Goal: Task Accomplishment & Management: Manage account settings

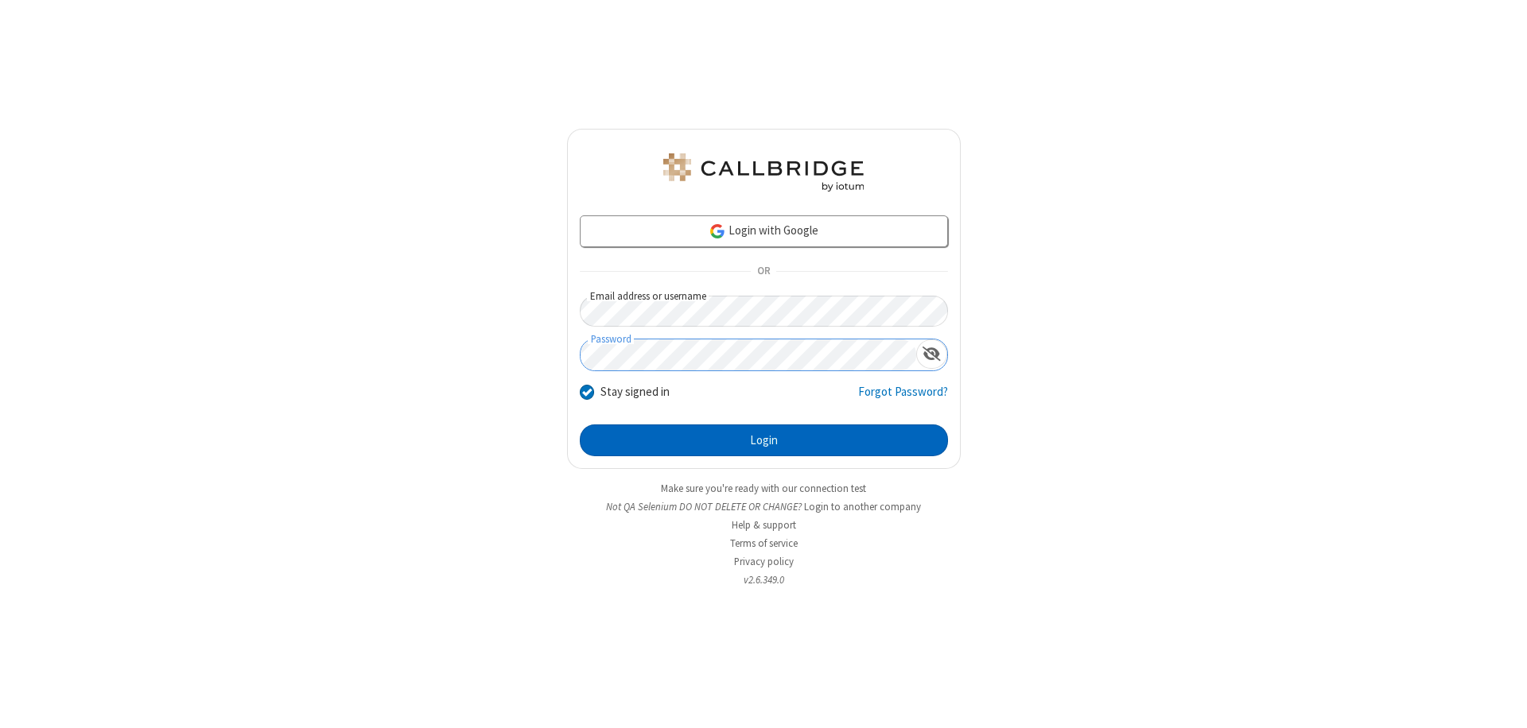
click at [763, 441] on button "Login" at bounding box center [764, 441] width 368 height 32
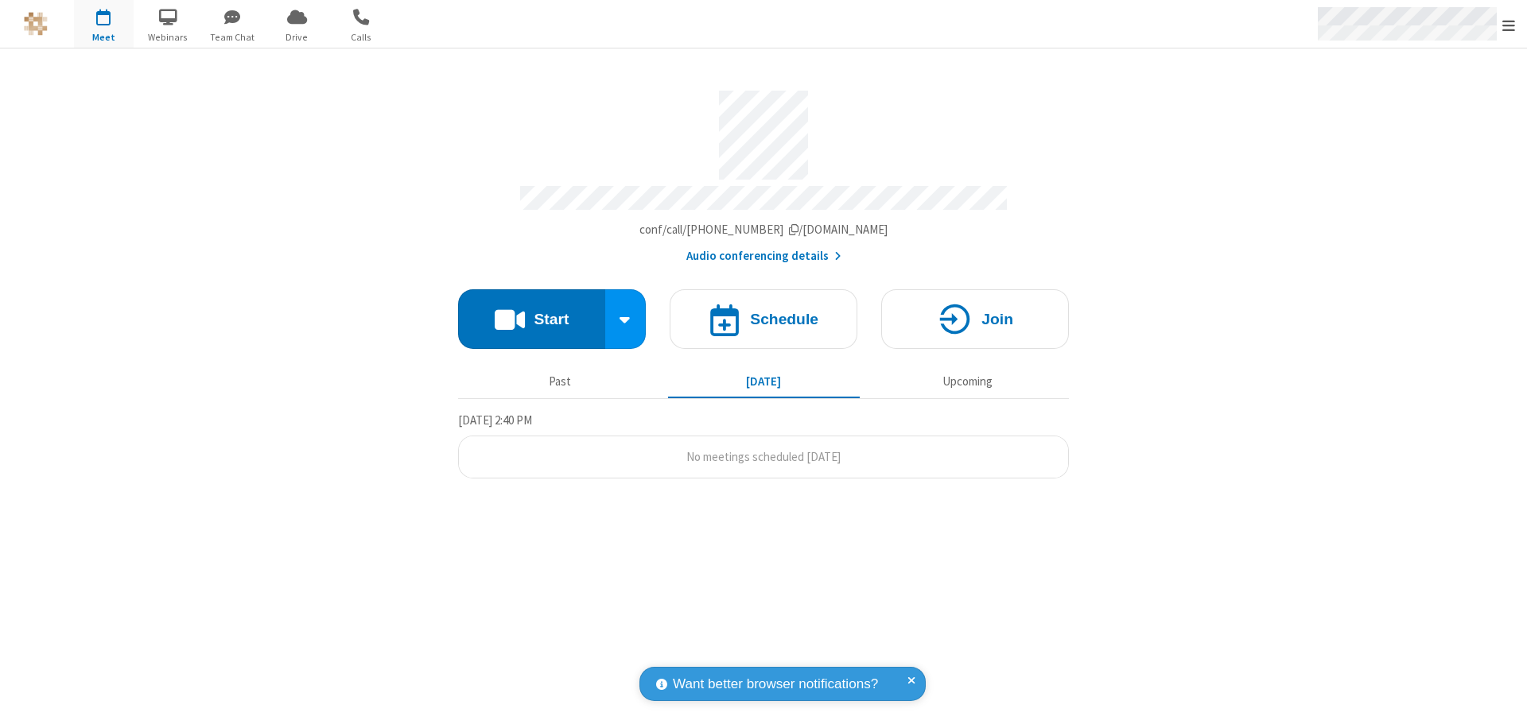
click at [1508, 25] on span "Open menu" at bounding box center [1508, 25] width 13 height 16
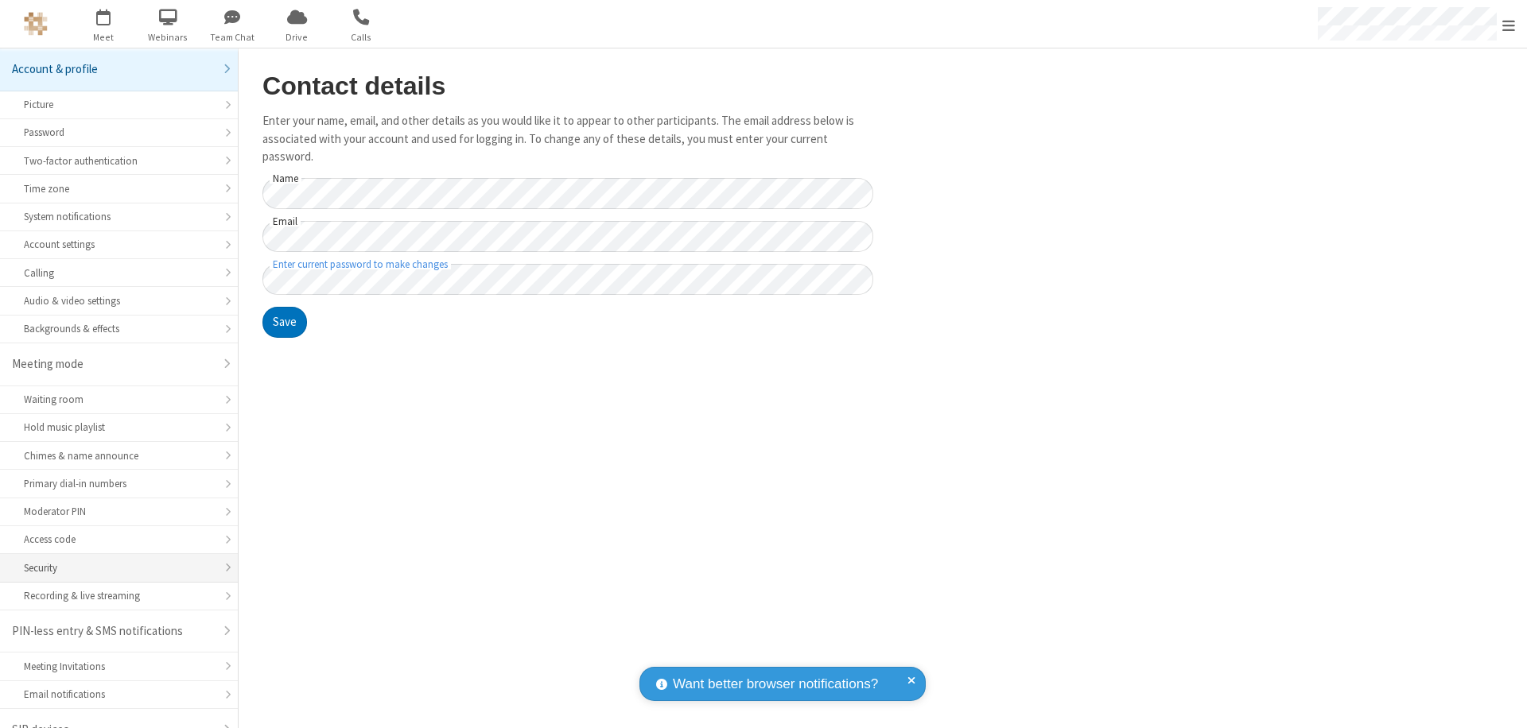
click at [113, 561] on div "Security" at bounding box center [119, 568] width 190 height 15
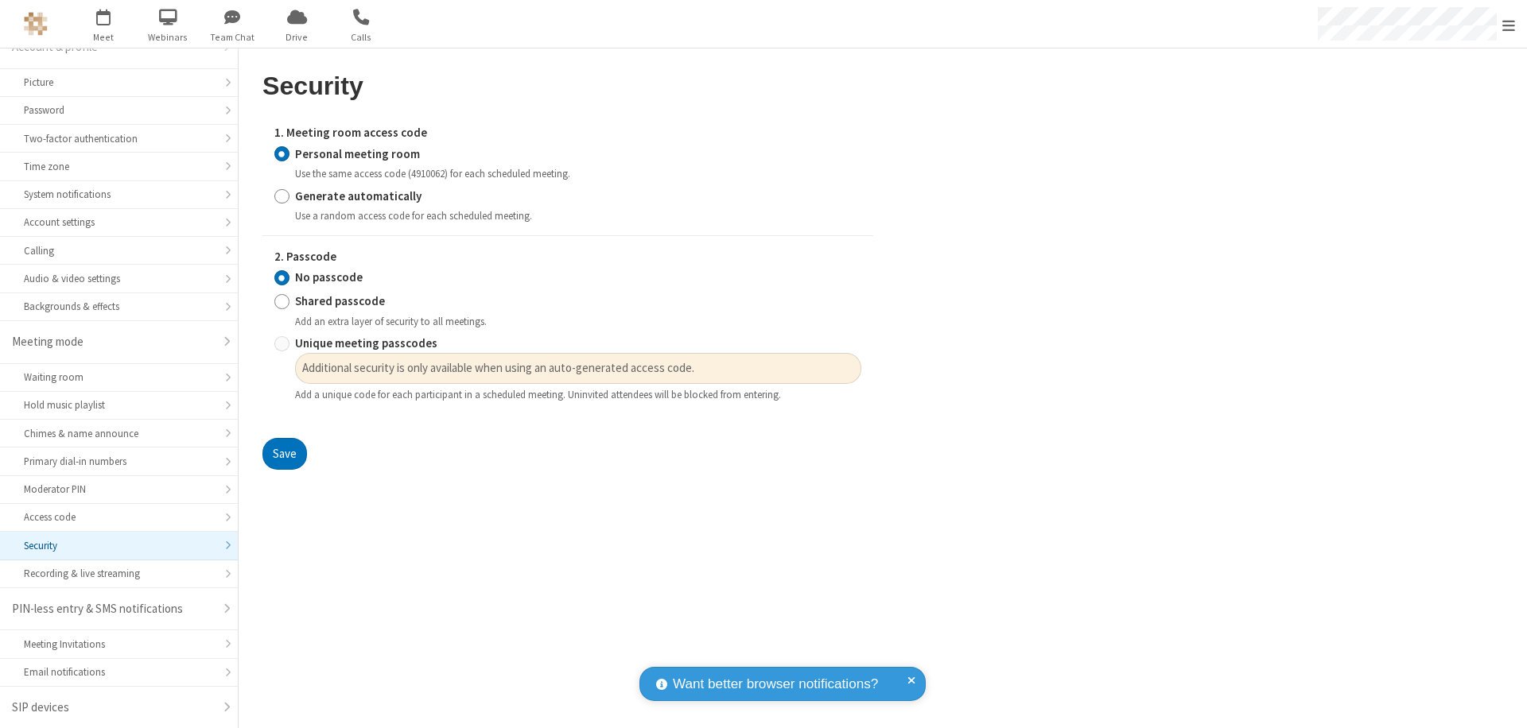
click at [281, 196] on input "Generate automatically" at bounding box center [281, 196] width 15 height 17
radio input "true"
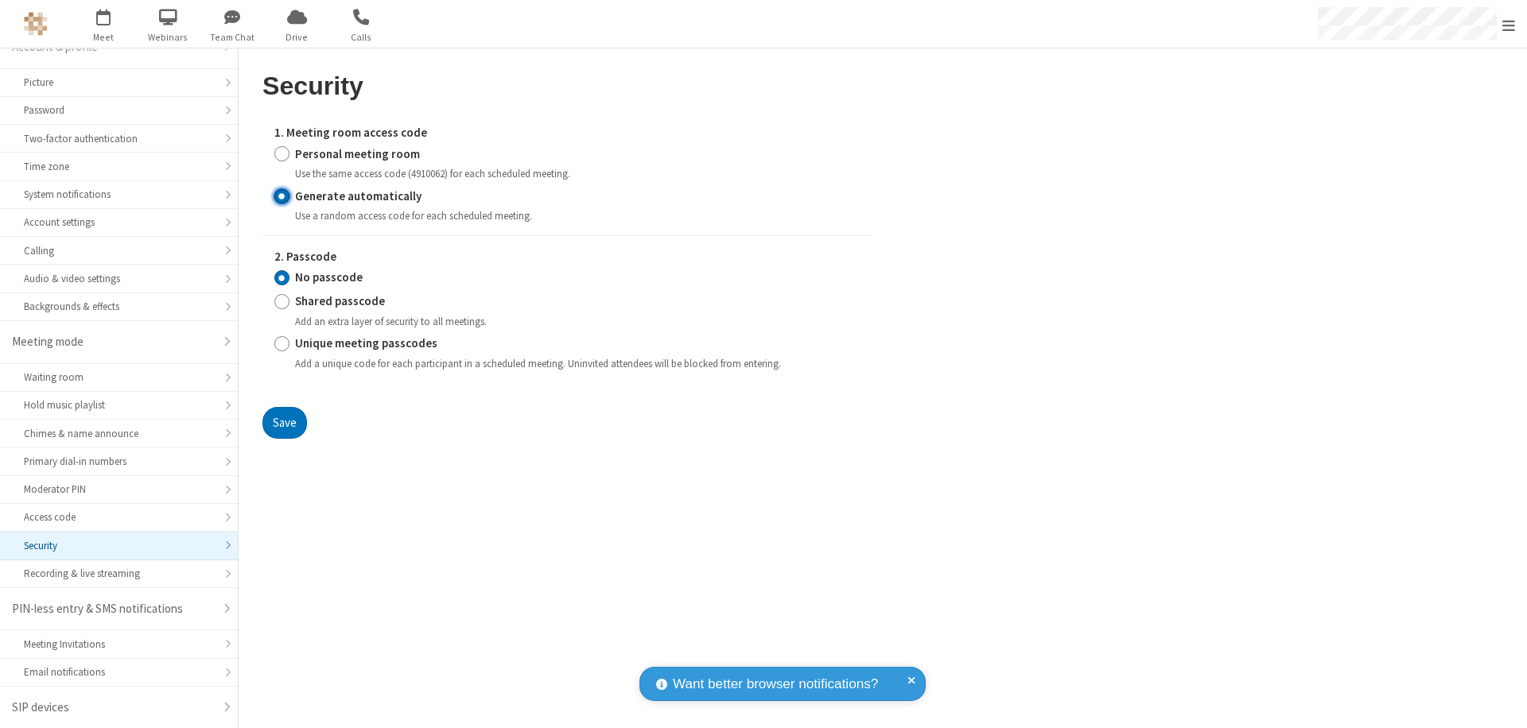
click at [281, 301] on input "Shared passcode" at bounding box center [281, 301] width 15 height 17
radio input "true"
click at [284, 439] on button "Save" at bounding box center [284, 423] width 45 height 32
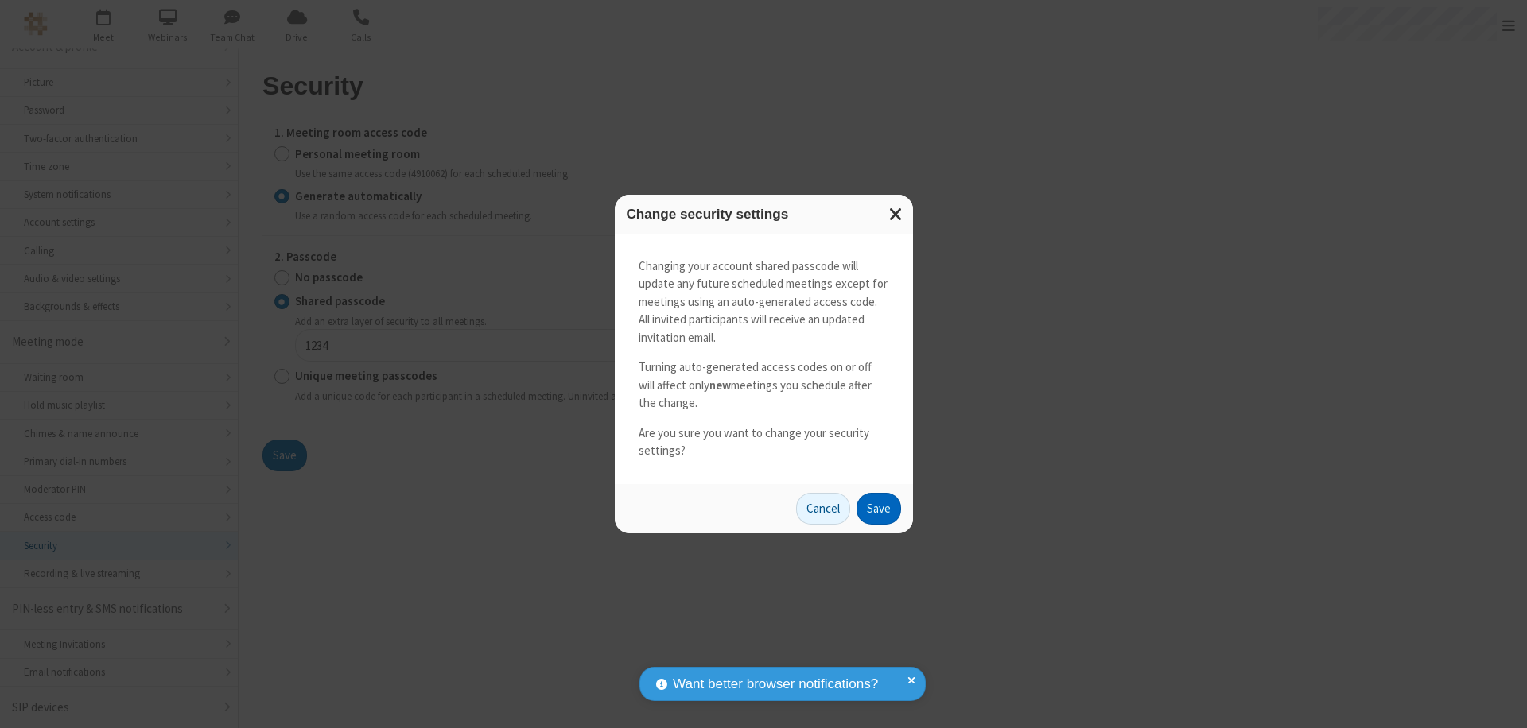
click at [878, 508] on button "Save" at bounding box center [878, 509] width 45 height 32
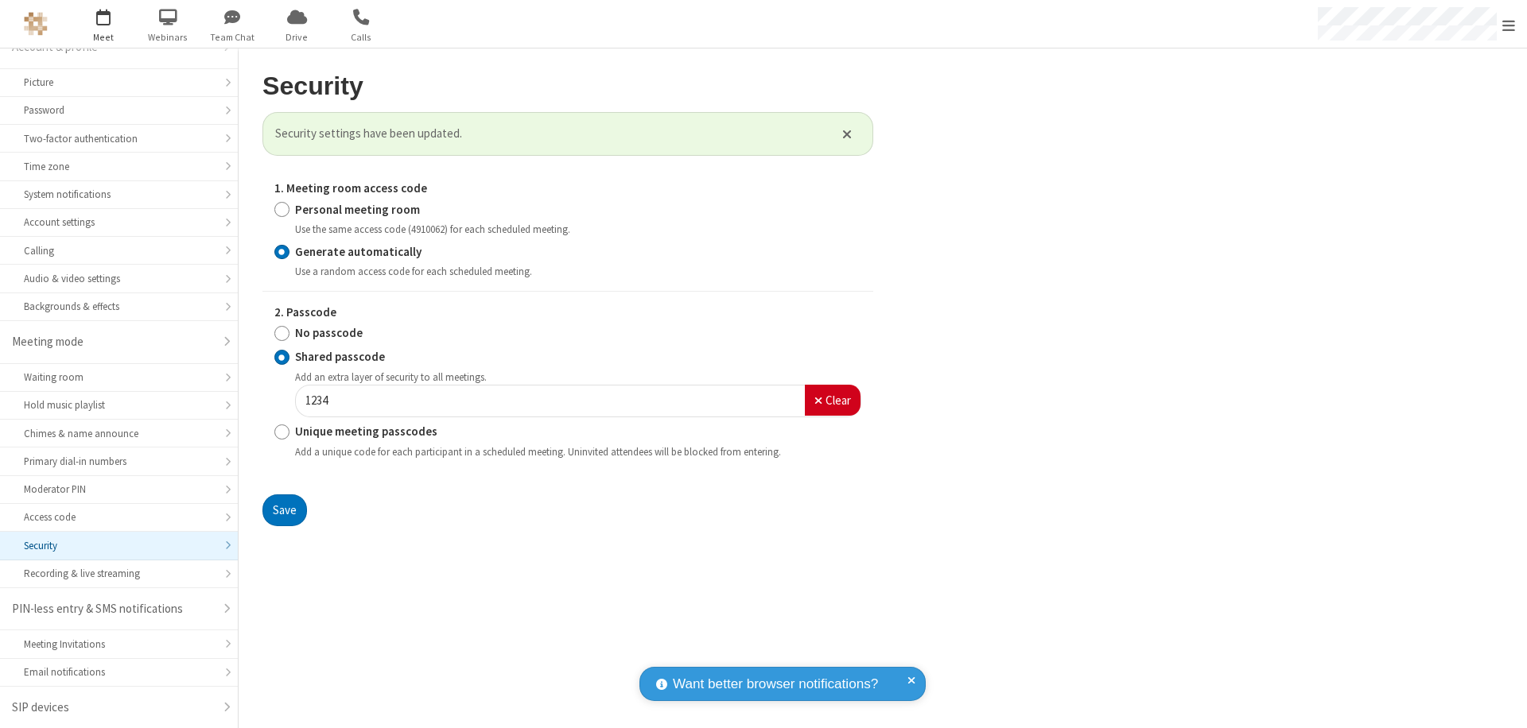
click at [1508, 25] on span "Open menu" at bounding box center [1508, 25] width 13 height 16
click at [103, 24] on span "button" at bounding box center [104, 16] width 60 height 27
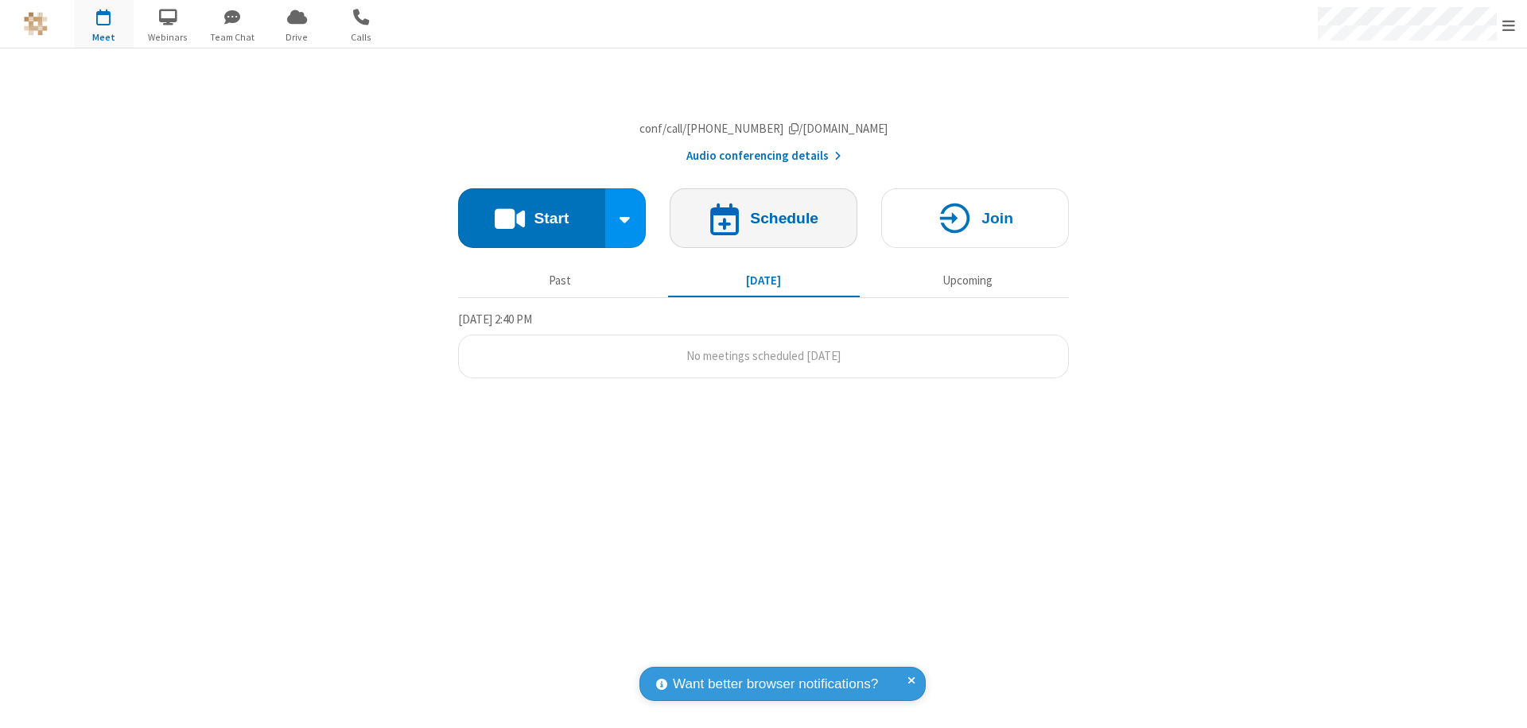
click at [763, 226] on h4 "Schedule" at bounding box center [784, 218] width 68 height 15
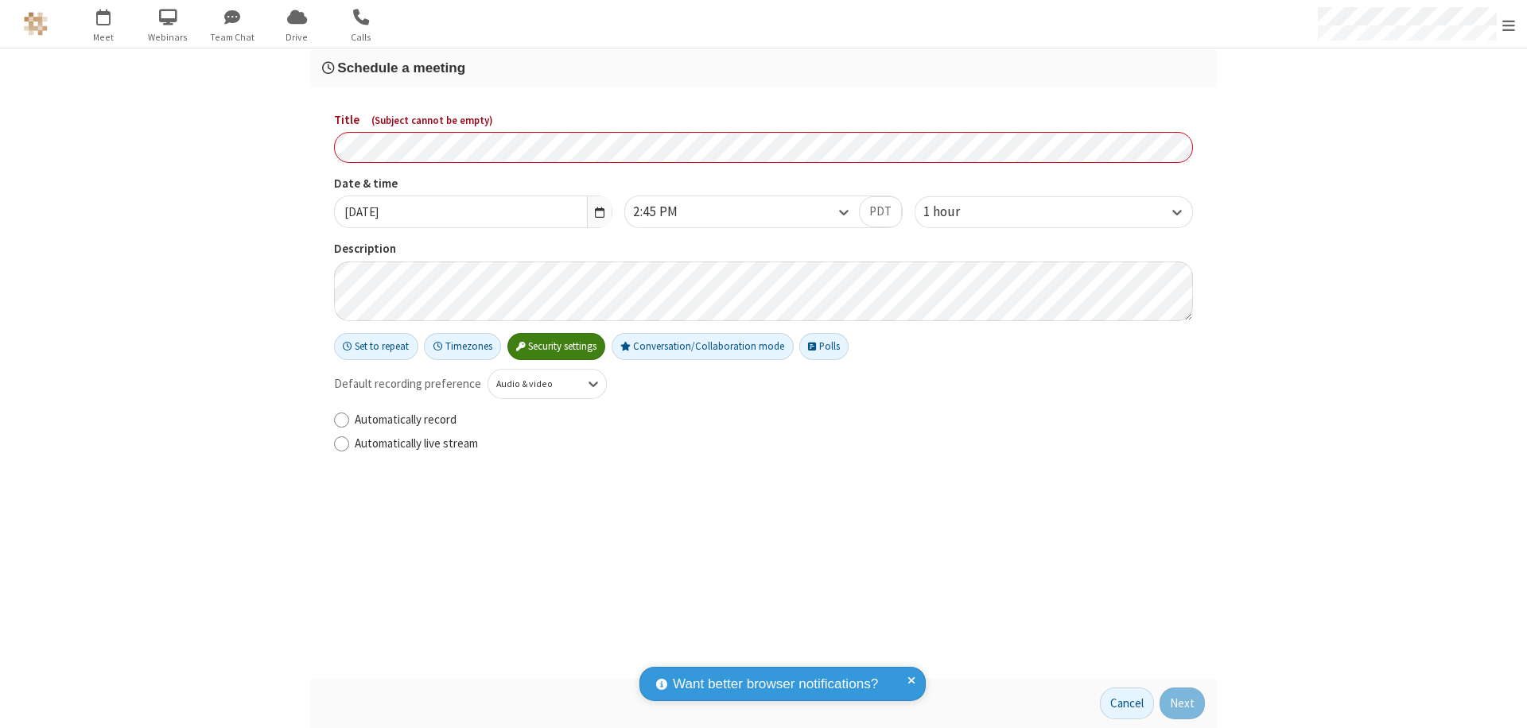
click at [763, 68] on h3 "Schedule a meeting" at bounding box center [763, 67] width 883 height 15
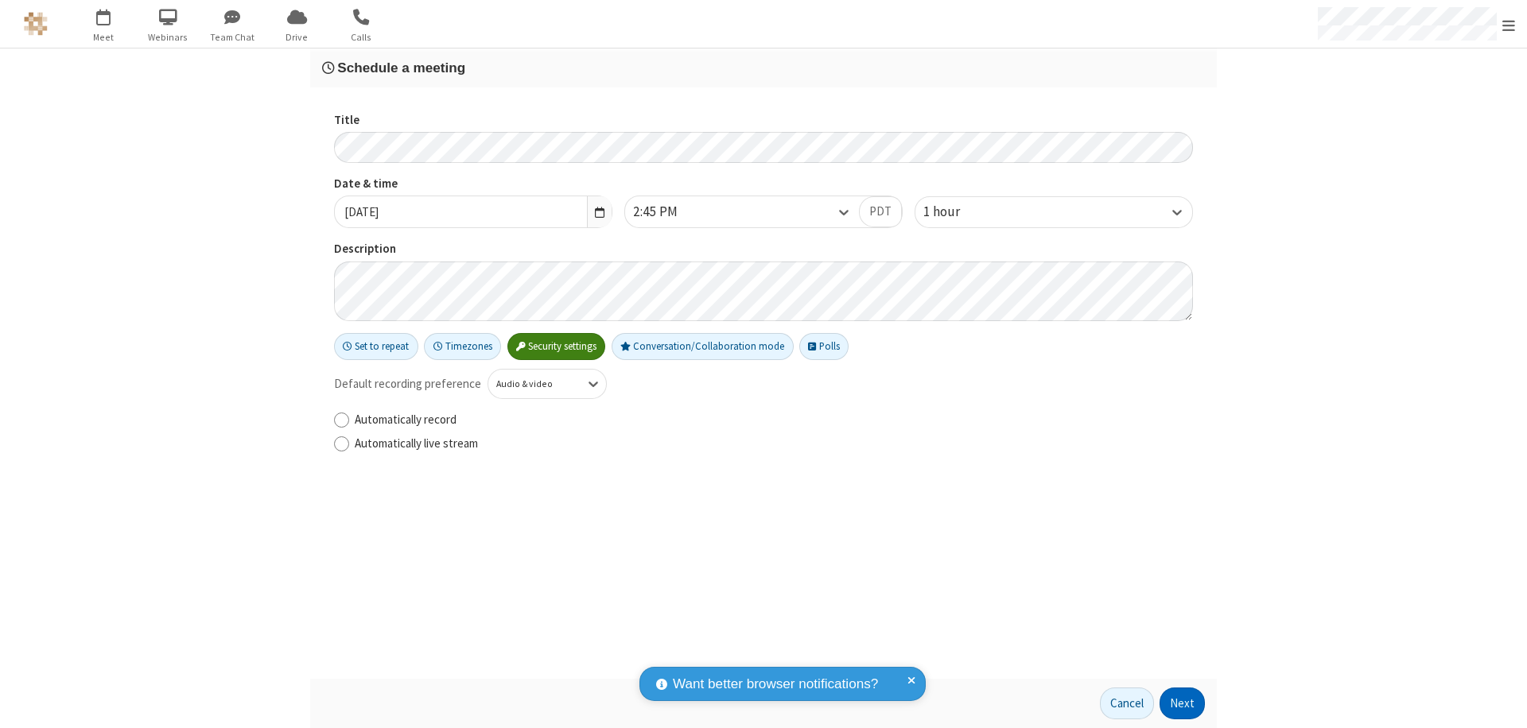
click at [1182, 704] on button "Next" at bounding box center [1181, 704] width 45 height 32
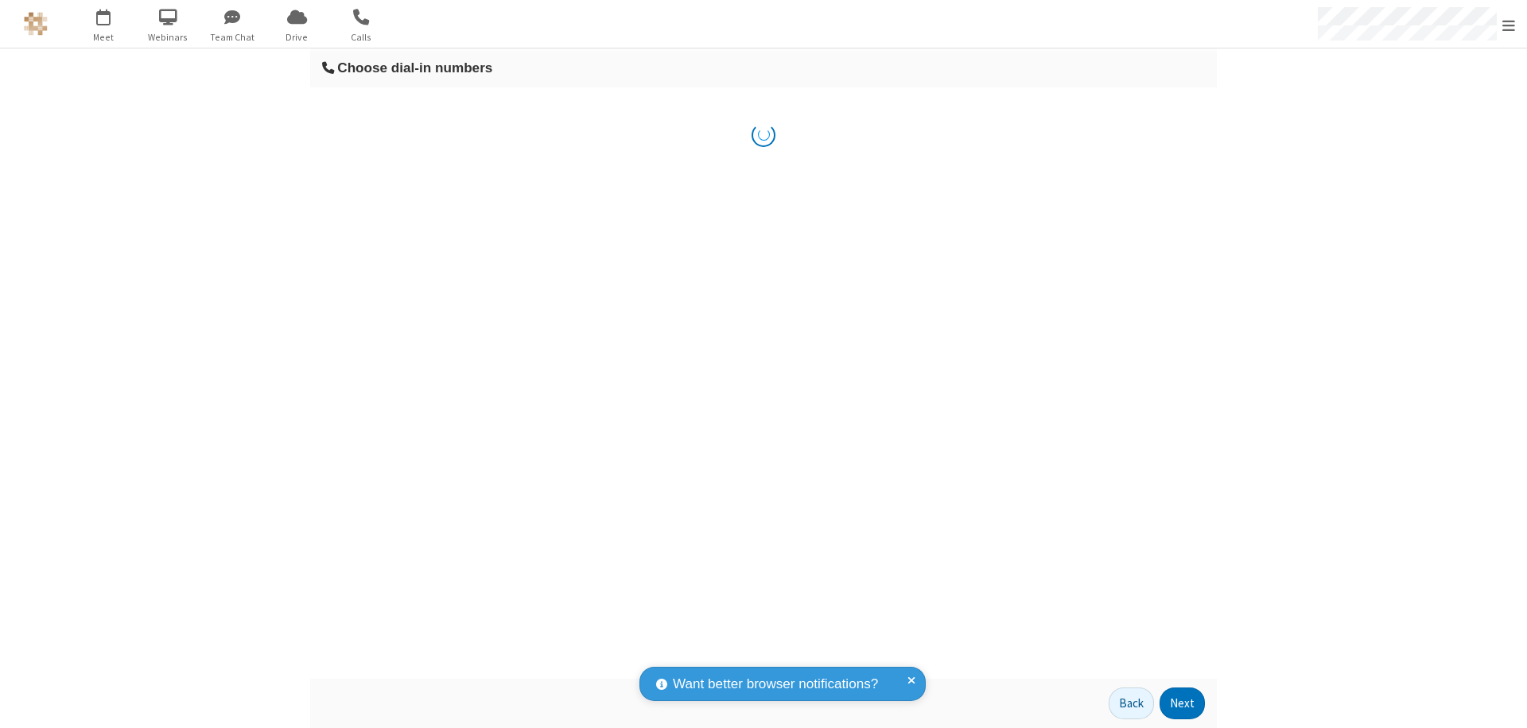
click at [1182, 704] on button "Next" at bounding box center [1181, 704] width 45 height 32
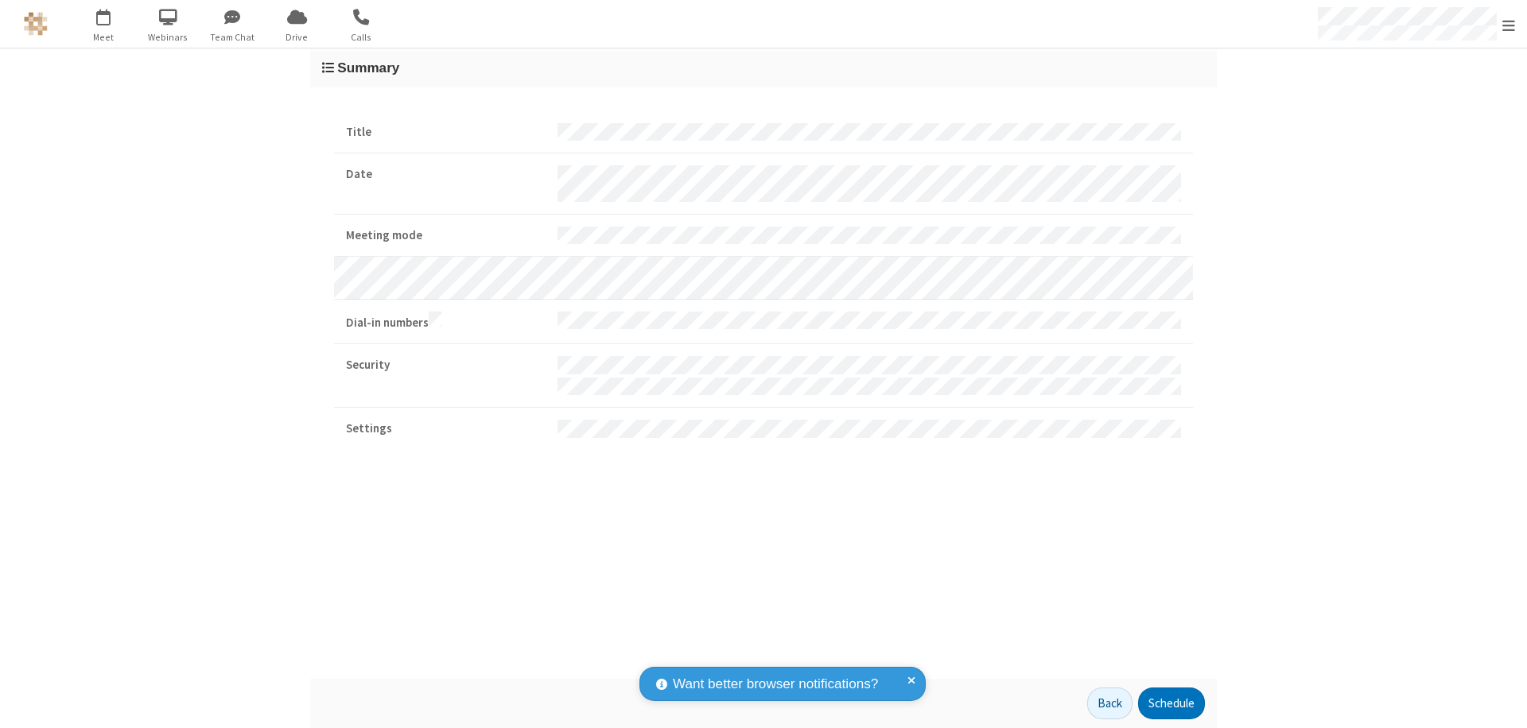
click at [1170, 704] on button "Schedule" at bounding box center [1171, 704] width 67 height 32
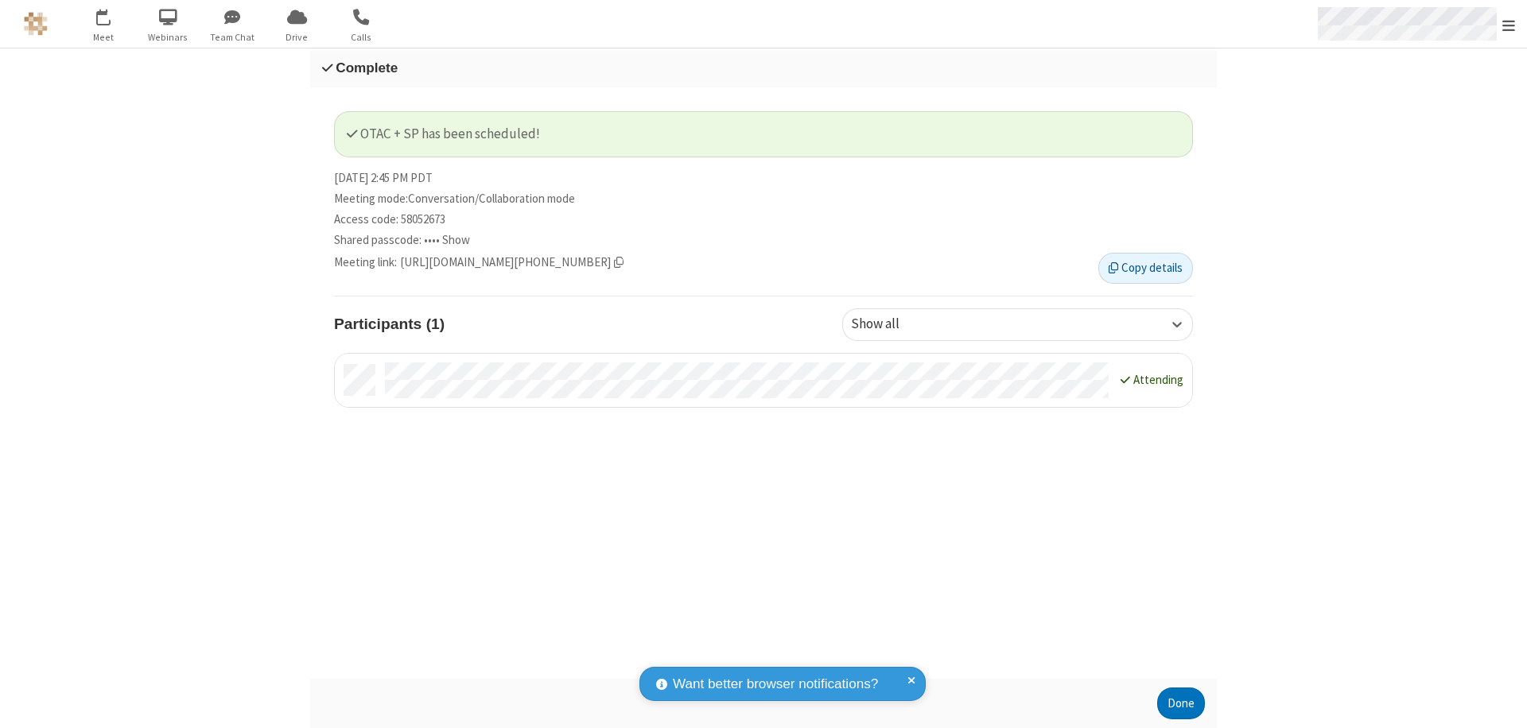
click at [1508, 24] on span "Open menu" at bounding box center [1508, 25] width 13 height 16
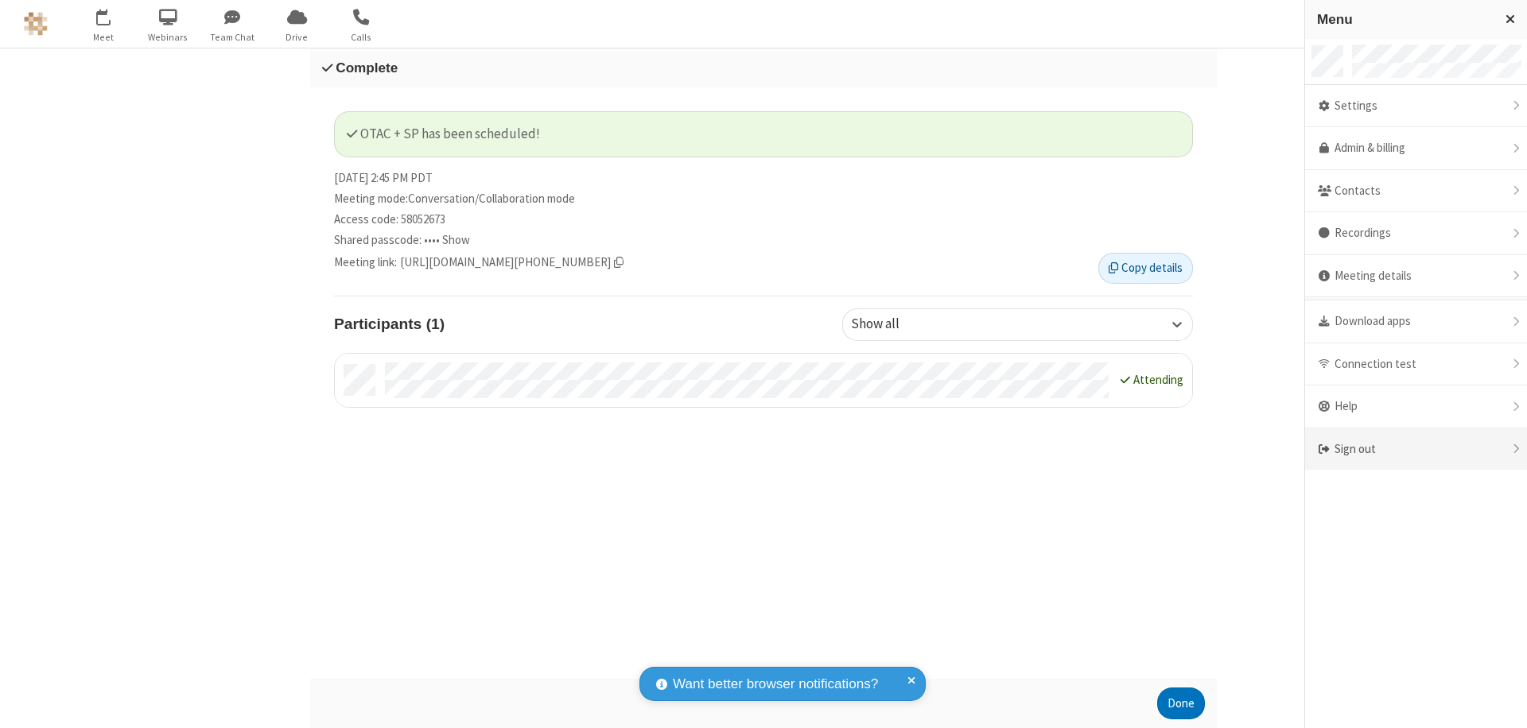
click at [1441, 449] on div "Sign out" at bounding box center [1416, 450] width 222 height 42
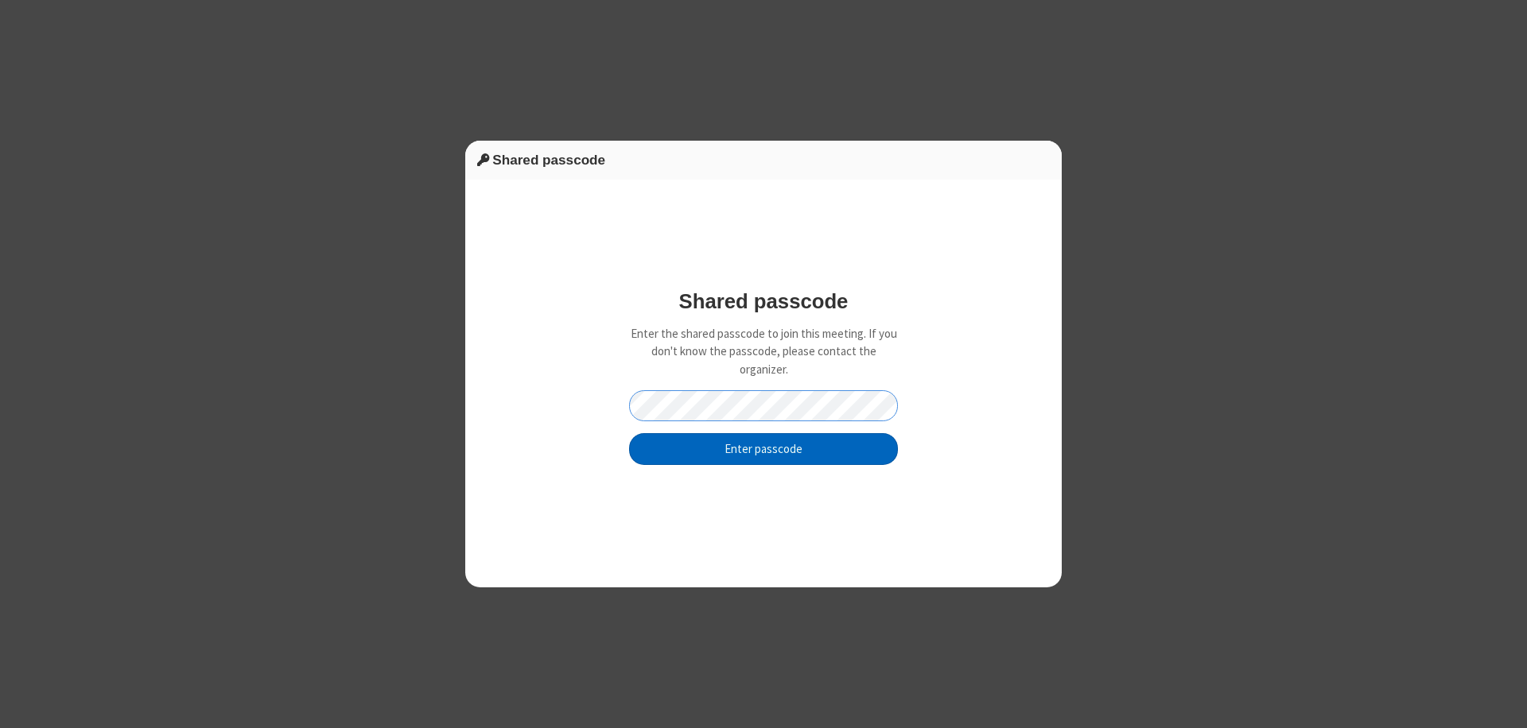
click at [763, 448] on button "Enter passcode" at bounding box center [763, 449] width 269 height 32
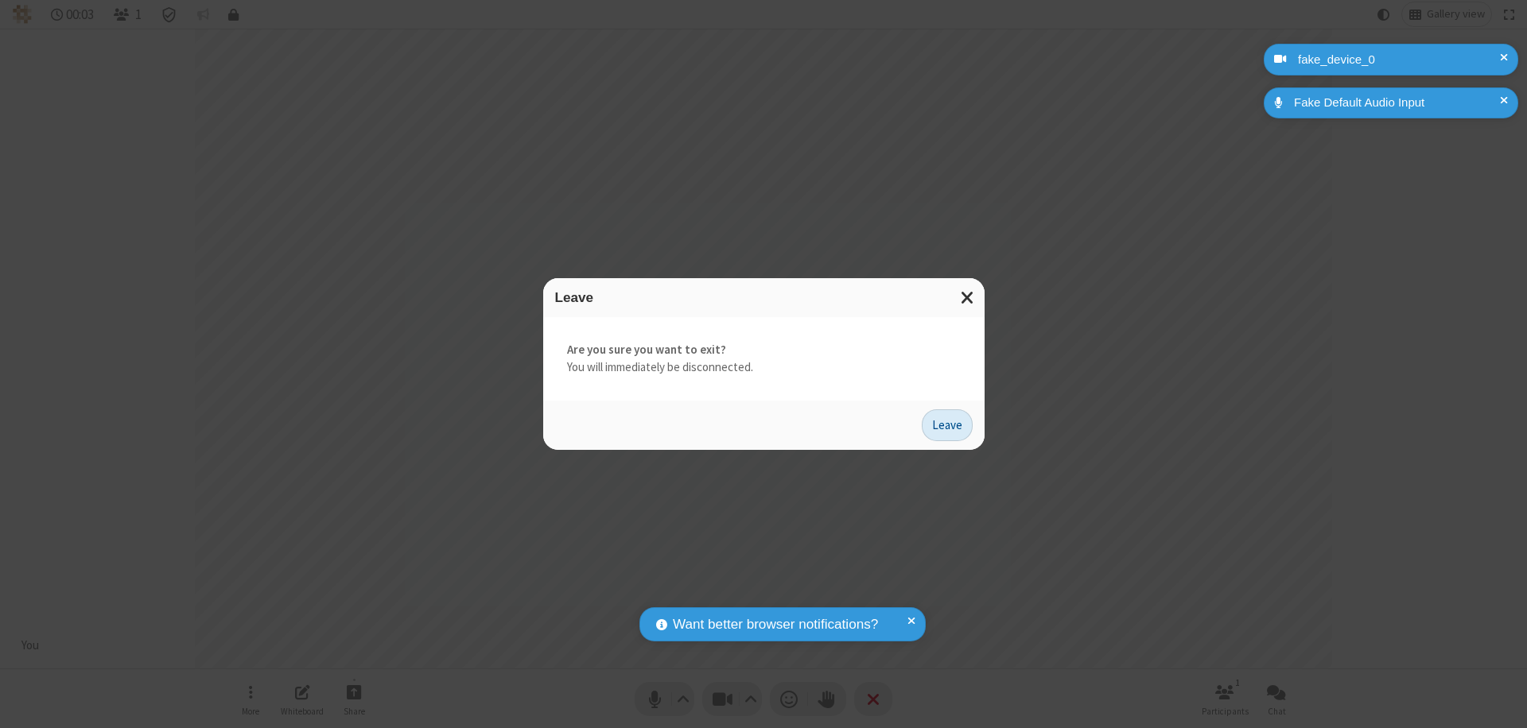
click at [947, 425] on button "Leave" at bounding box center [947, 426] width 51 height 32
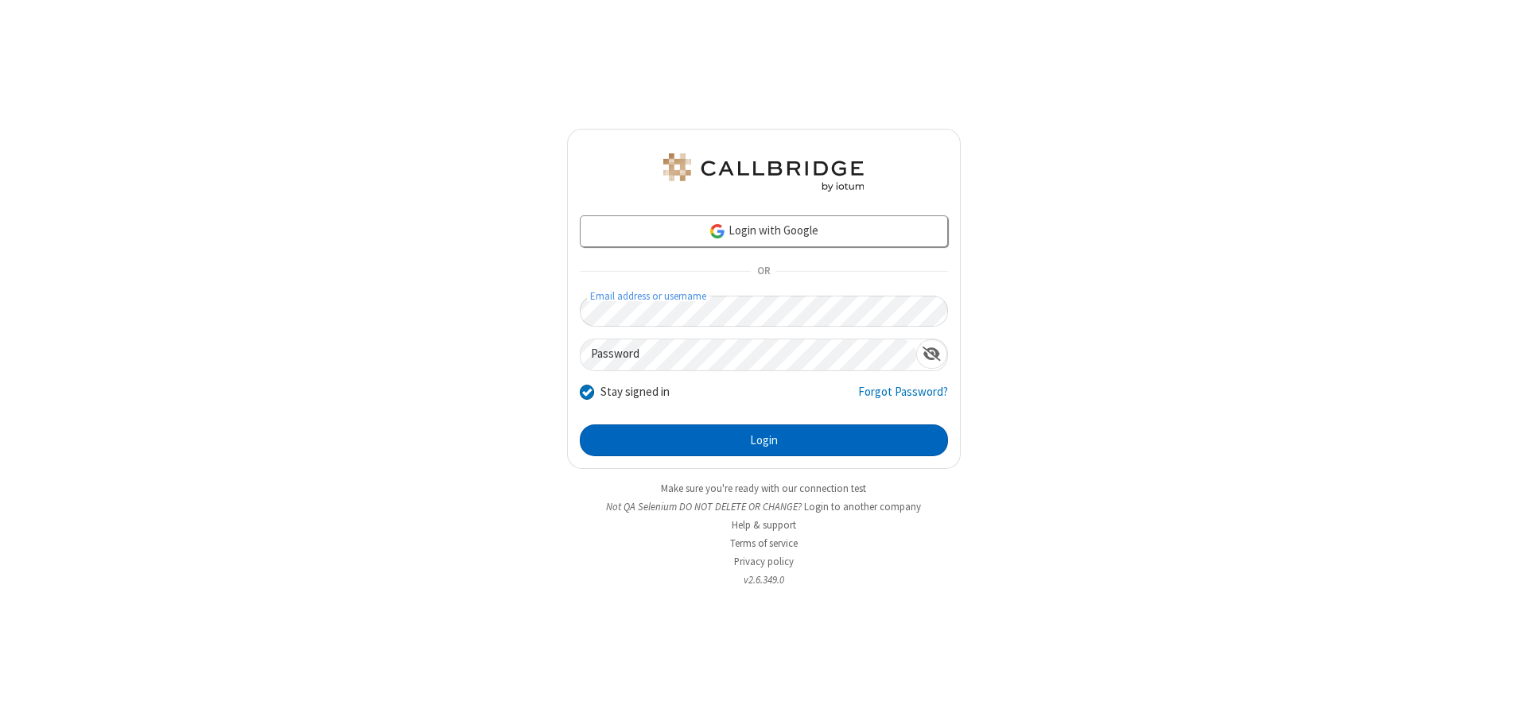
click at [763, 441] on button "Login" at bounding box center [764, 441] width 368 height 32
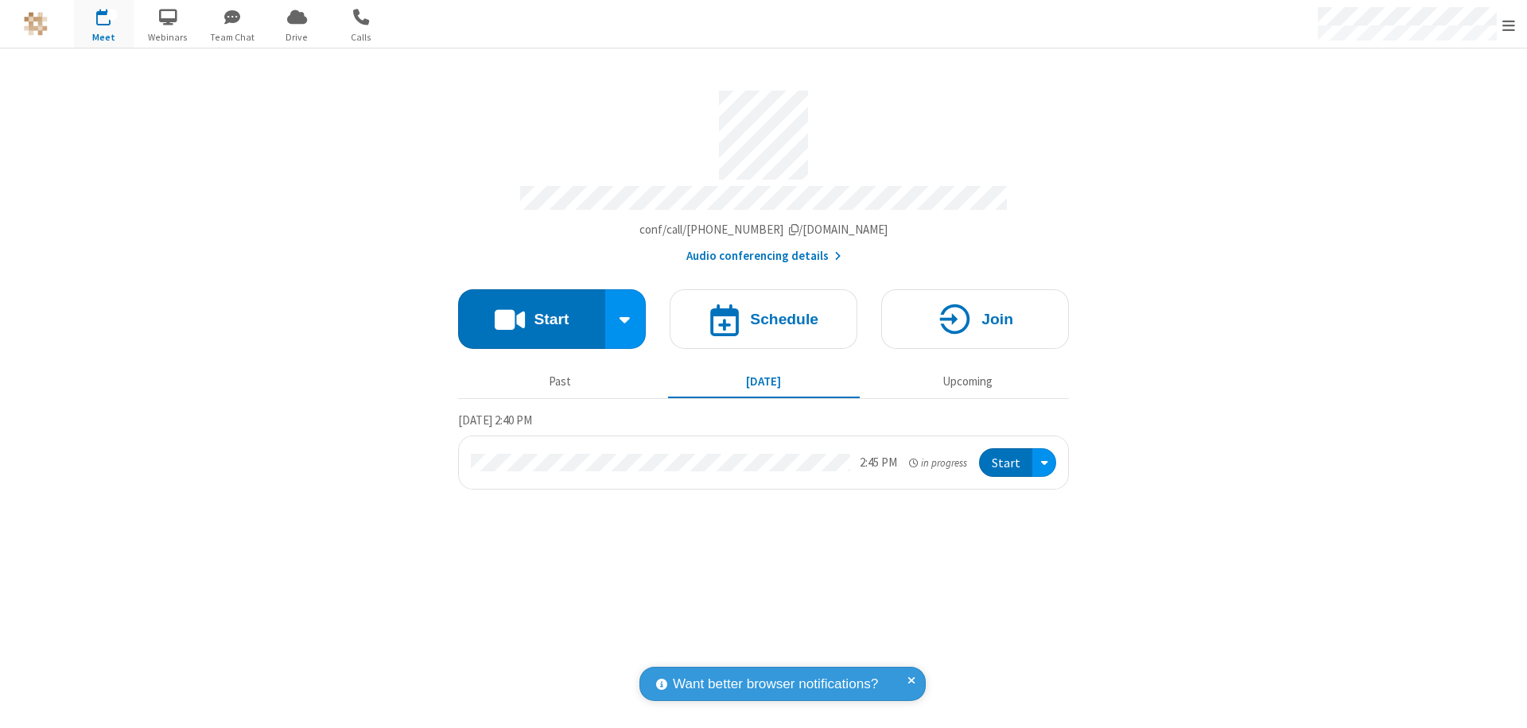
click at [1508, 25] on span "Open menu" at bounding box center [1508, 25] width 13 height 16
click at [1409, 106] on div "Settings" at bounding box center [1416, 106] width 222 height 43
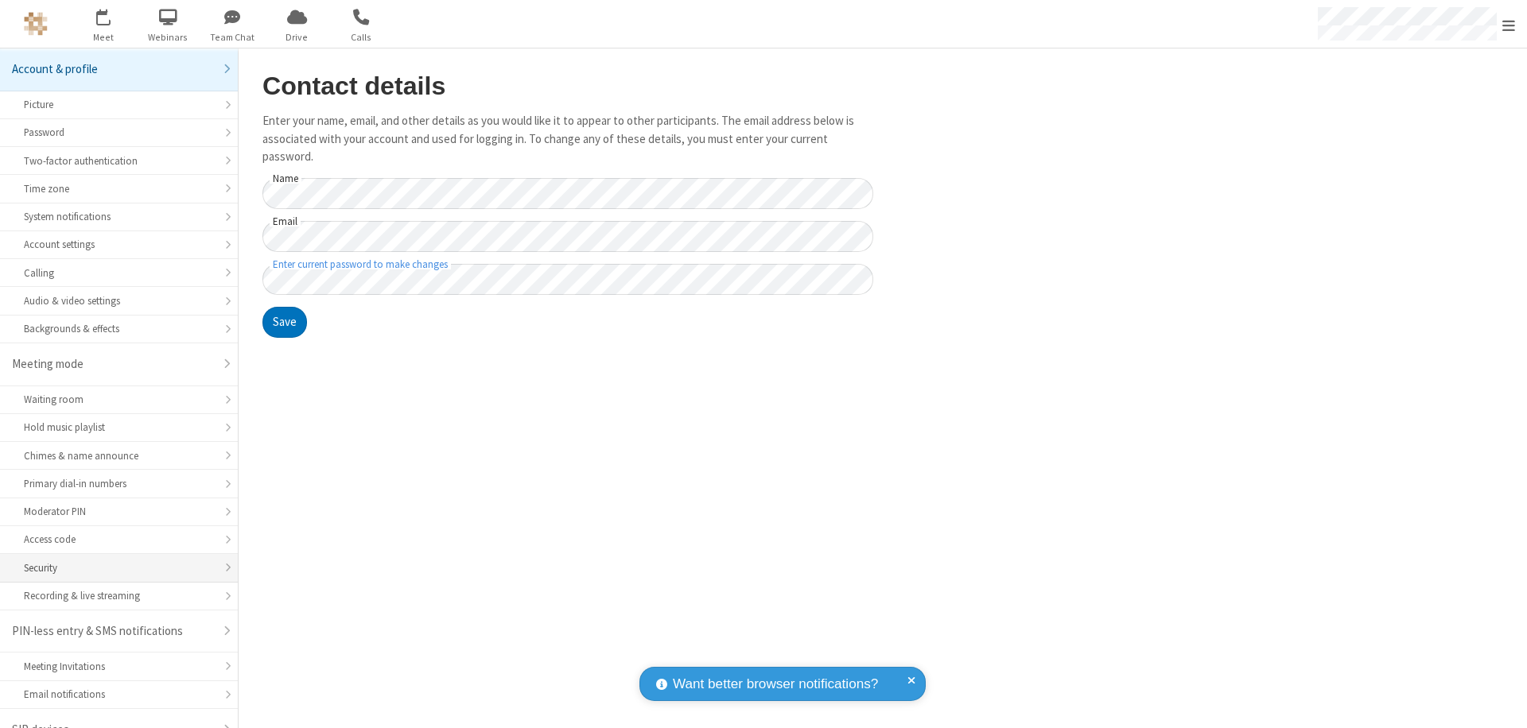
click at [113, 561] on div "Security" at bounding box center [119, 568] width 190 height 15
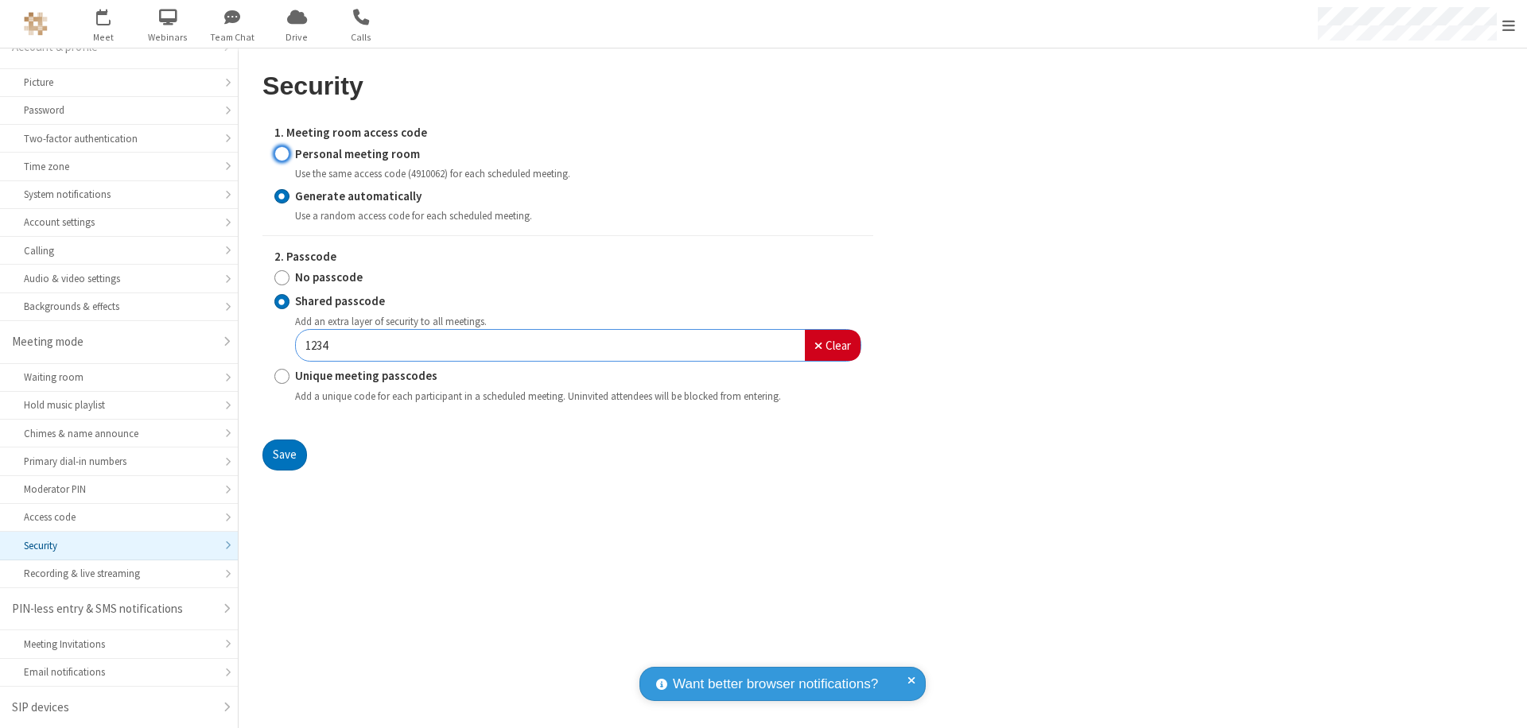
click at [281, 153] on input "Personal meeting room" at bounding box center [281, 154] width 15 height 17
radio input "true"
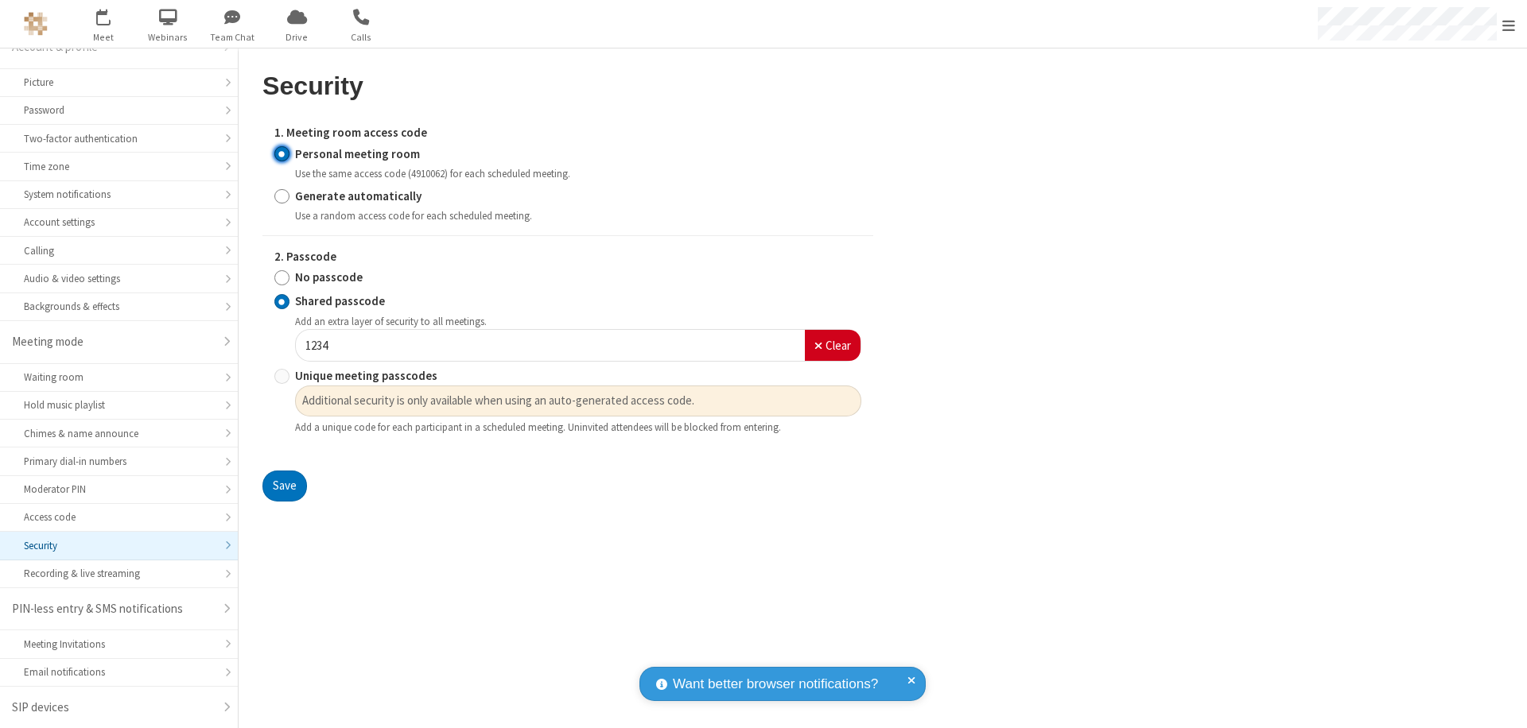
click at [281, 278] on input "No passcode" at bounding box center [281, 278] width 15 height 17
radio input "true"
click at [284, 471] on button "Save" at bounding box center [284, 487] width 45 height 32
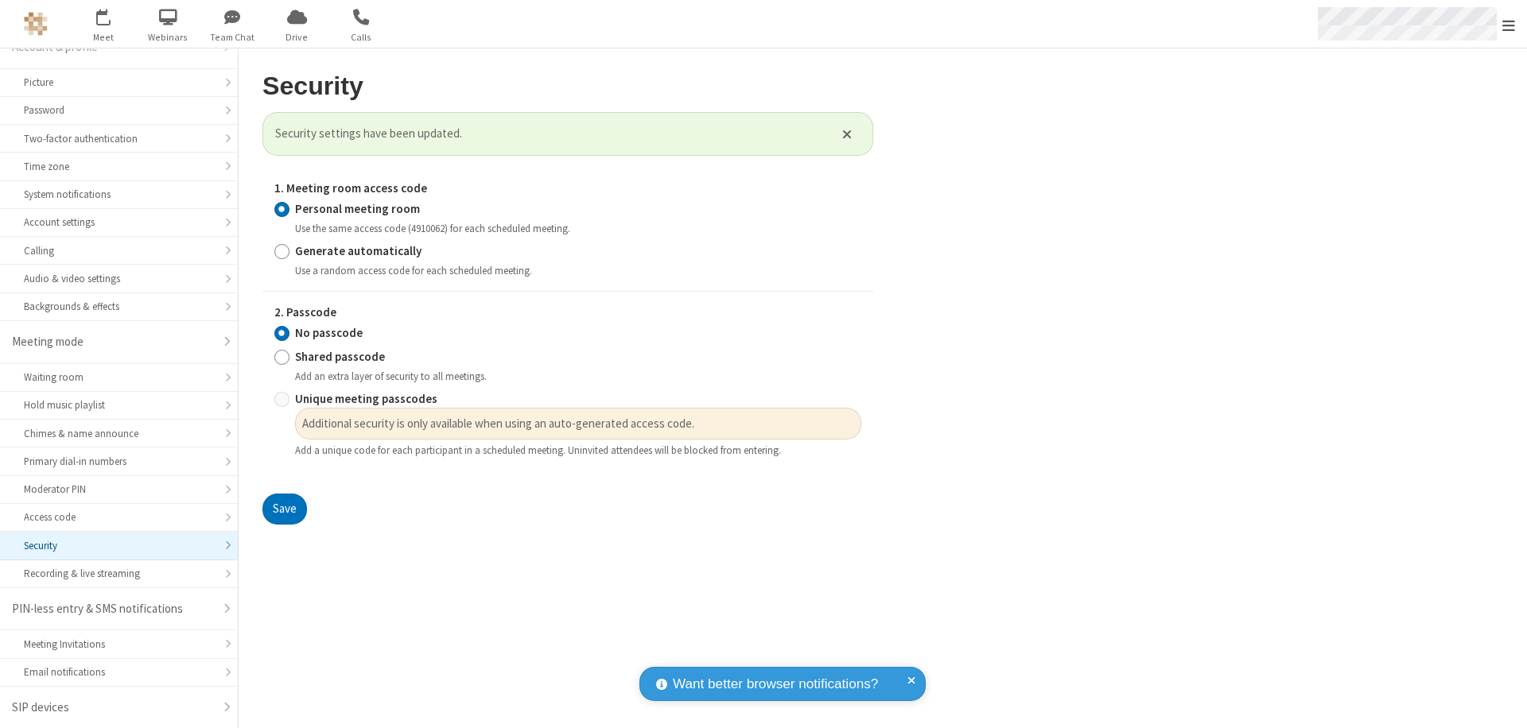
click at [1508, 24] on span "Open menu" at bounding box center [1508, 25] width 13 height 16
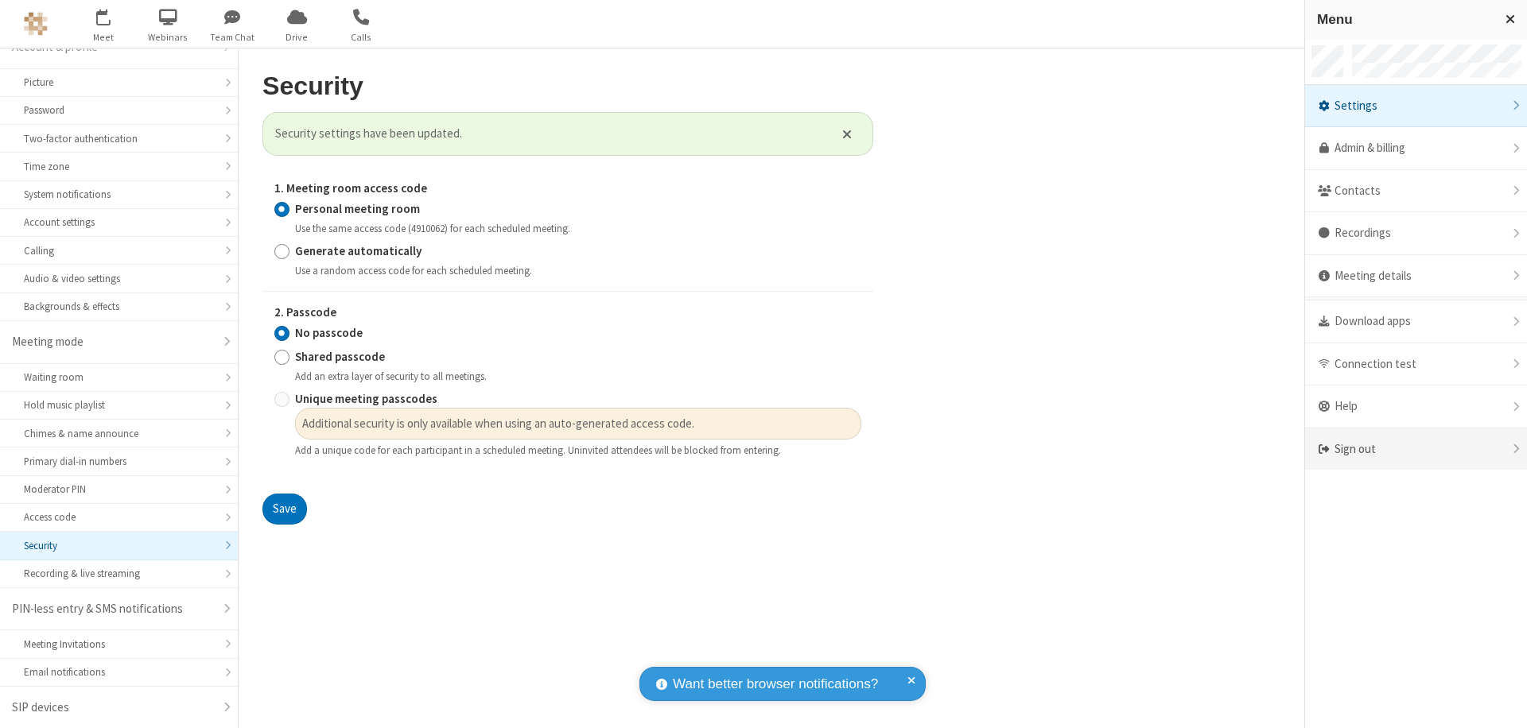
click at [1415, 449] on div "Sign out" at bounding box center [1416, 450] width 222 height 42
